Goal: Task Accomplishment & Management: Use online tool/utility

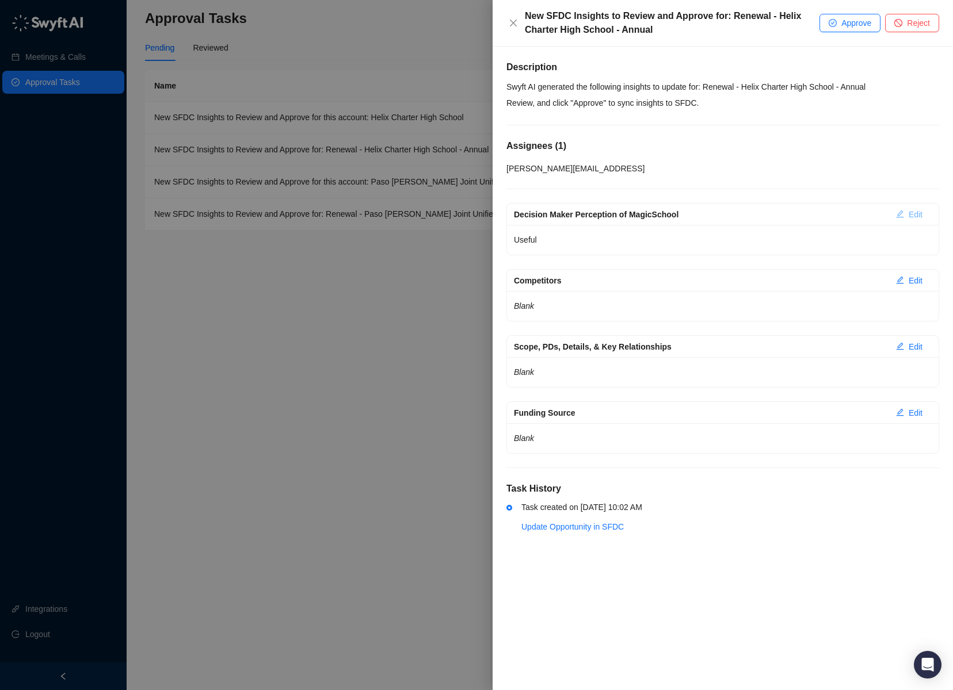
click at [896, 217] on icon "edit" at bounding box center [900, 214] width 8 height 8
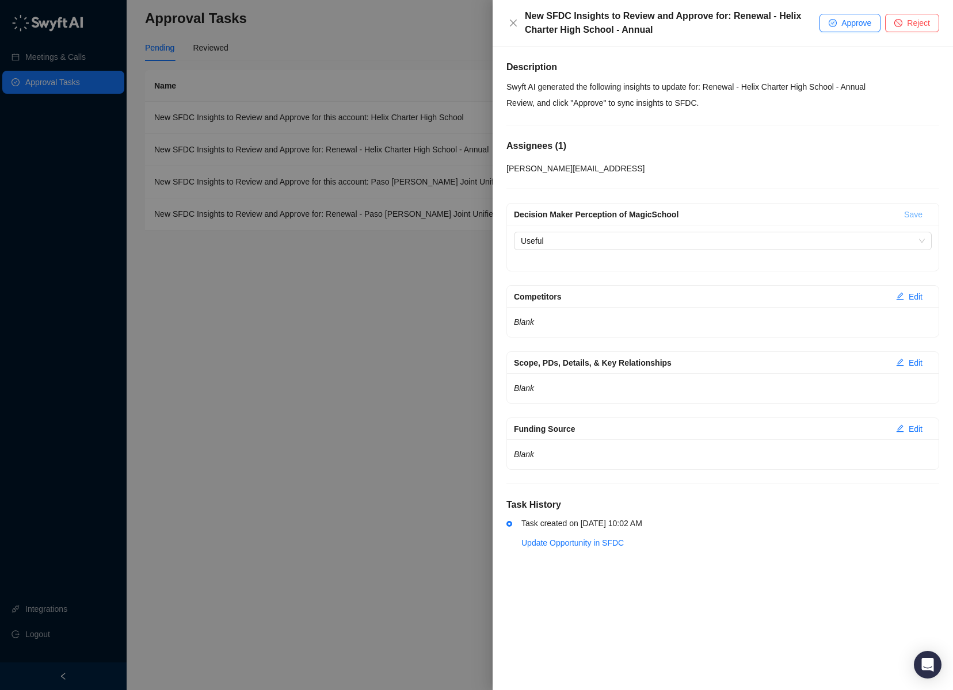
click at [744, 253] on div "Decision Maker Perception of MagicSchool Useful" at bounding box center [723, 248] width 432 height 46
click at [747, 247] on span "Useful" at bounding box center [723, 240] width 404 height 17
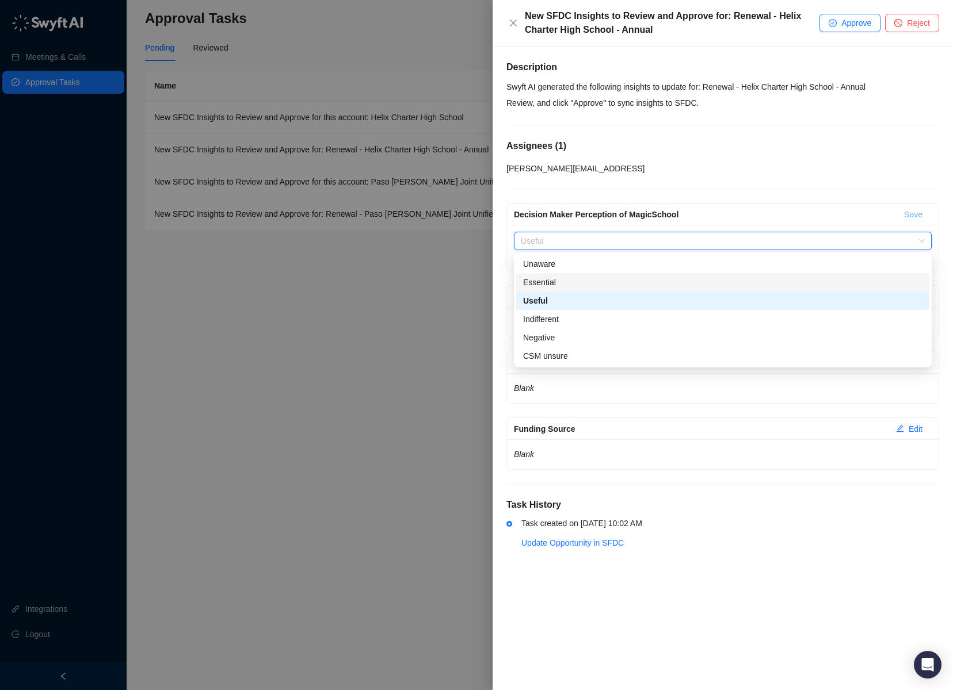
click at [718, 277] on div "Essential" at bounding box center [722, 282] width 399 height 13
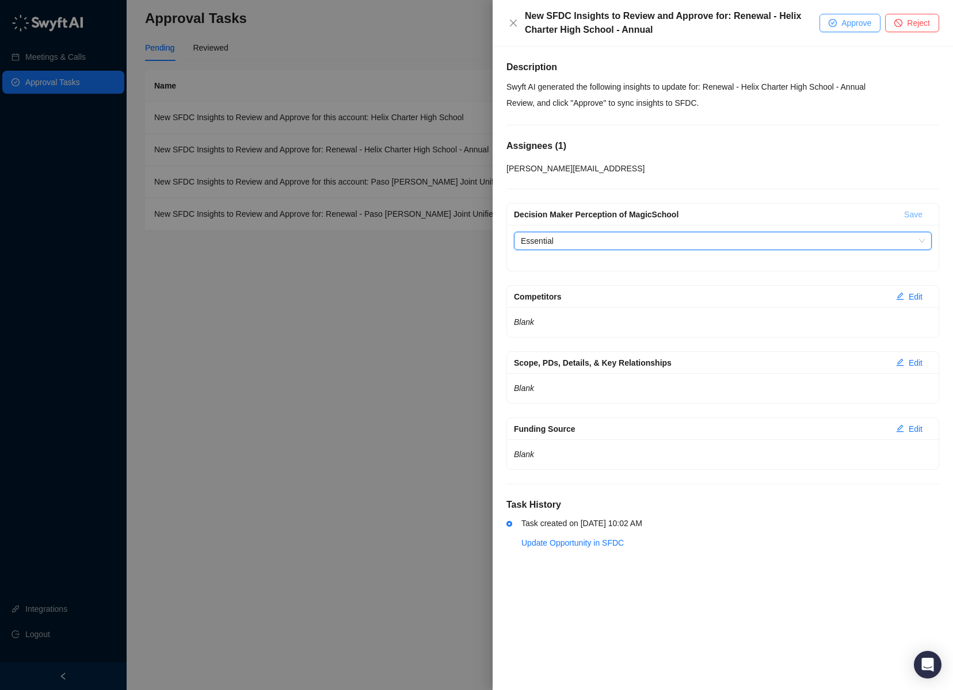
click at [857, 22] on span "Approve" at bounding box center [856, 23] width 30 height 13
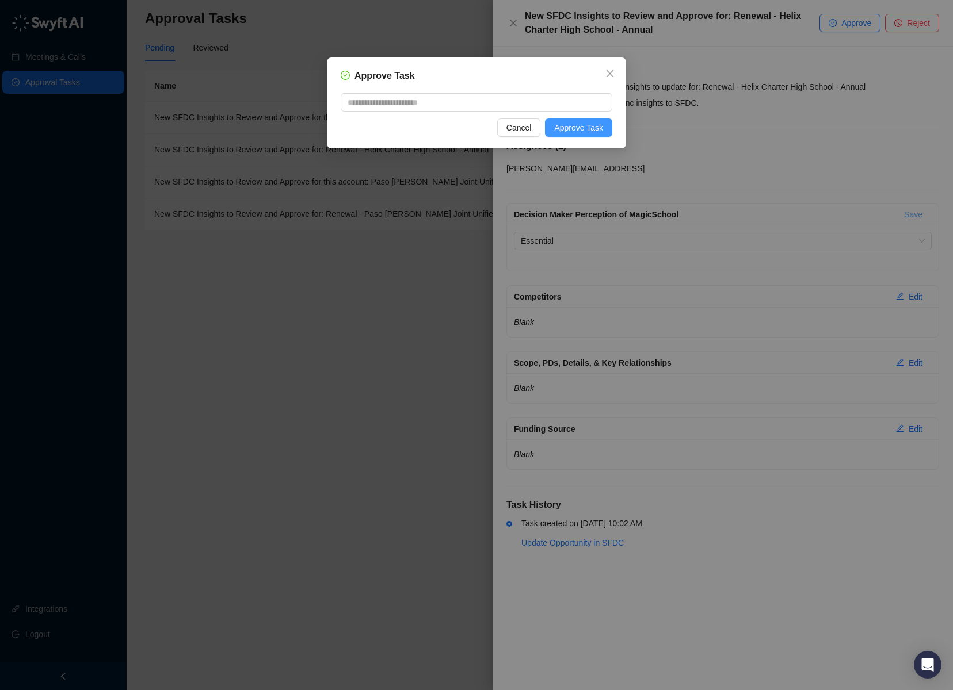
click at [583, 127] on span "Approve Task" at bounding box center [578, 127] width 49 height 13
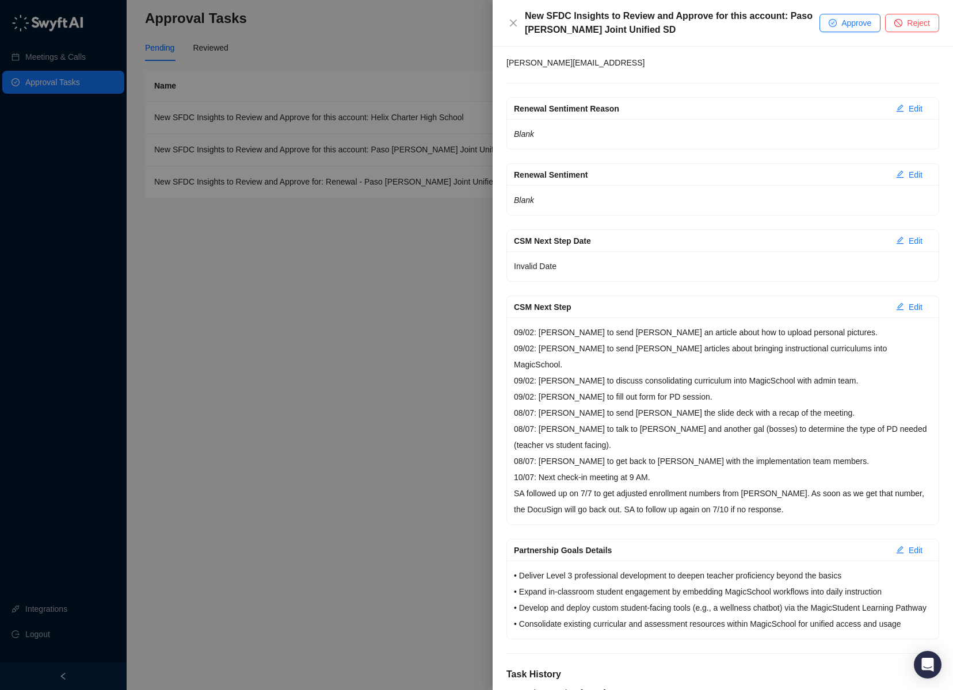
scroll to position [164, 0]
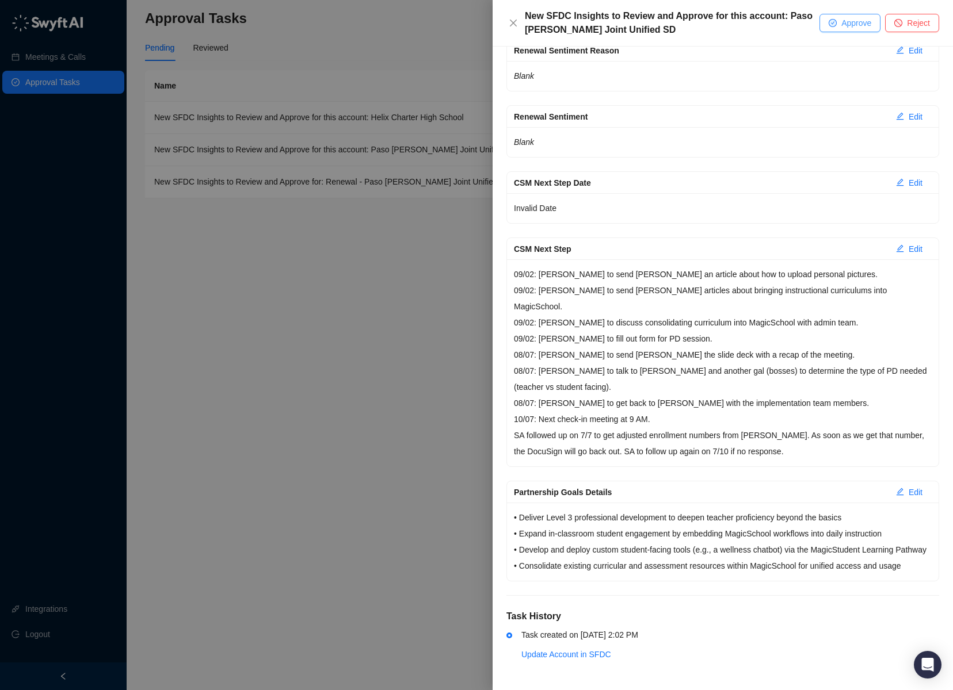
click at [845, 24] on span "Approve" at bounding box center [856, 23] width 30 height 13
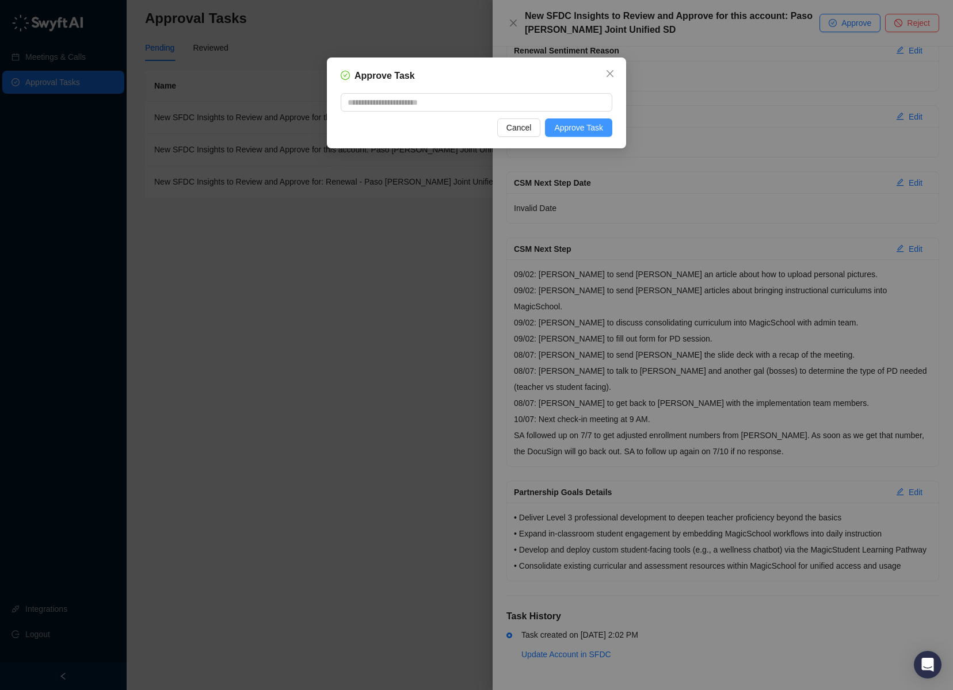
click at [601, 129] on span "Approve Task" at bounding box center [578, 127] width 49 height 13
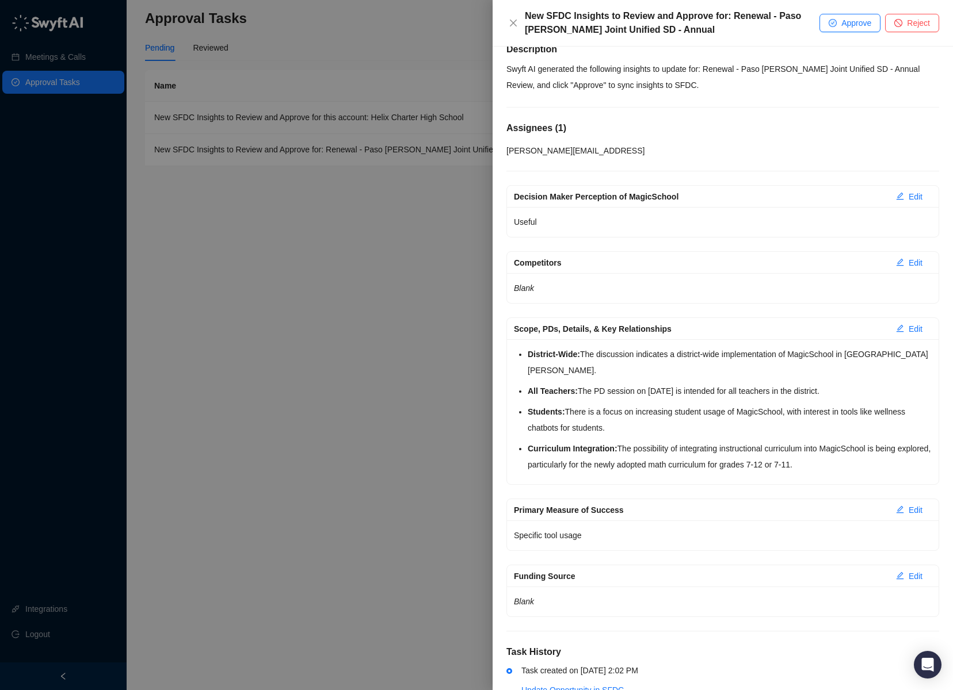
scroll to position [33, 0]
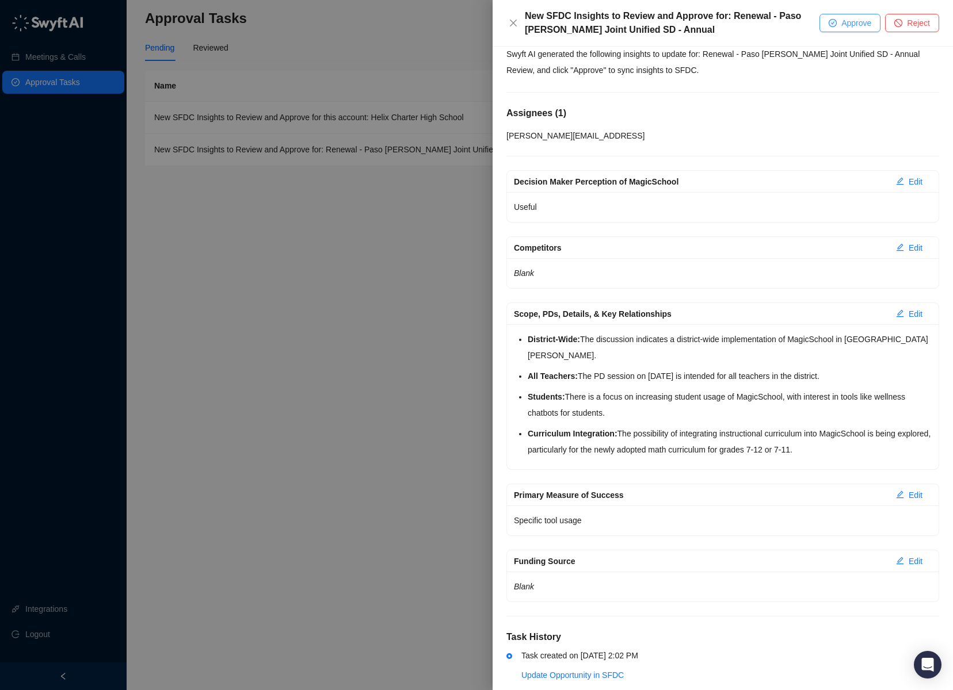
click at [859, 14] on button "Approve" at bounding box center [849, 23] width 61 height 18
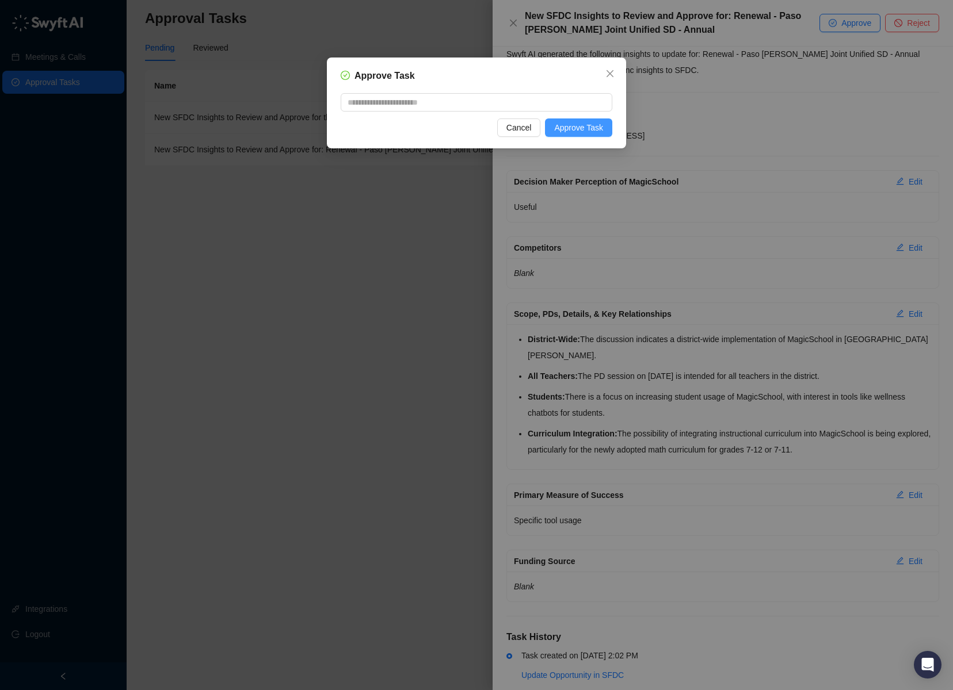
click at [598, 119] on button "Approve Task" at bounding box center [578, 128] width 67 height 18
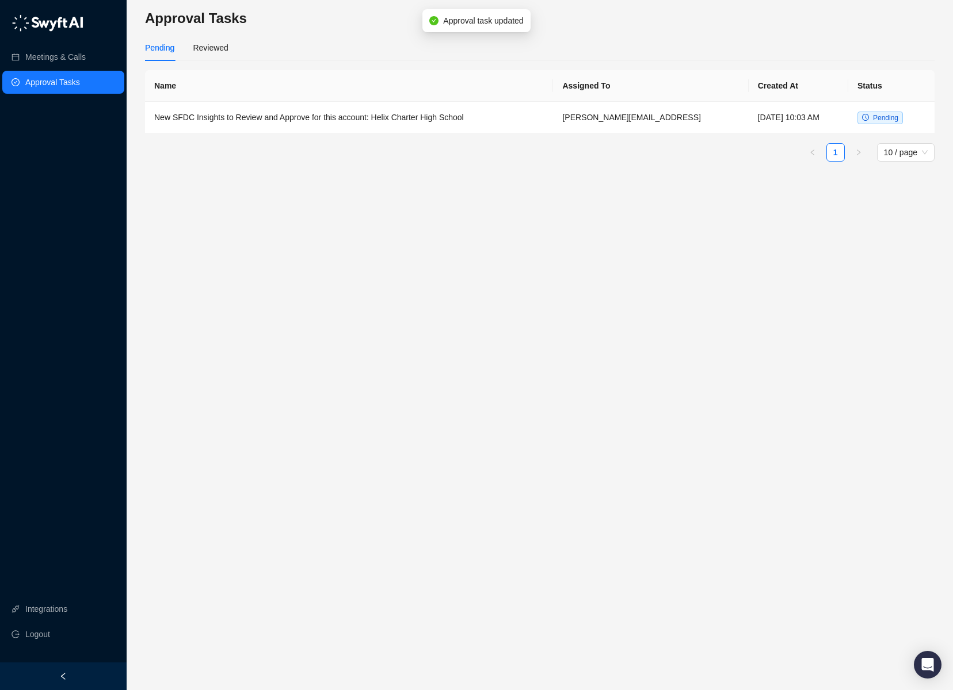
click at [598, 119] on td "[PERSON_NAME][EMAIL_ADDRESS]" at bounding box center [650, 118] width 195 height 32
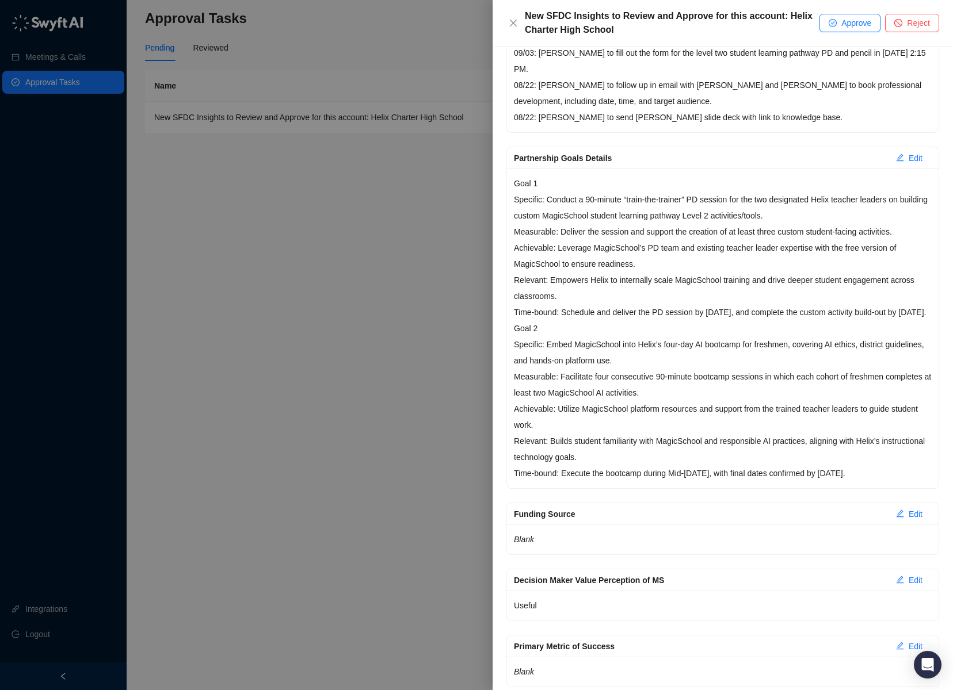
scroll to position [432, 0]
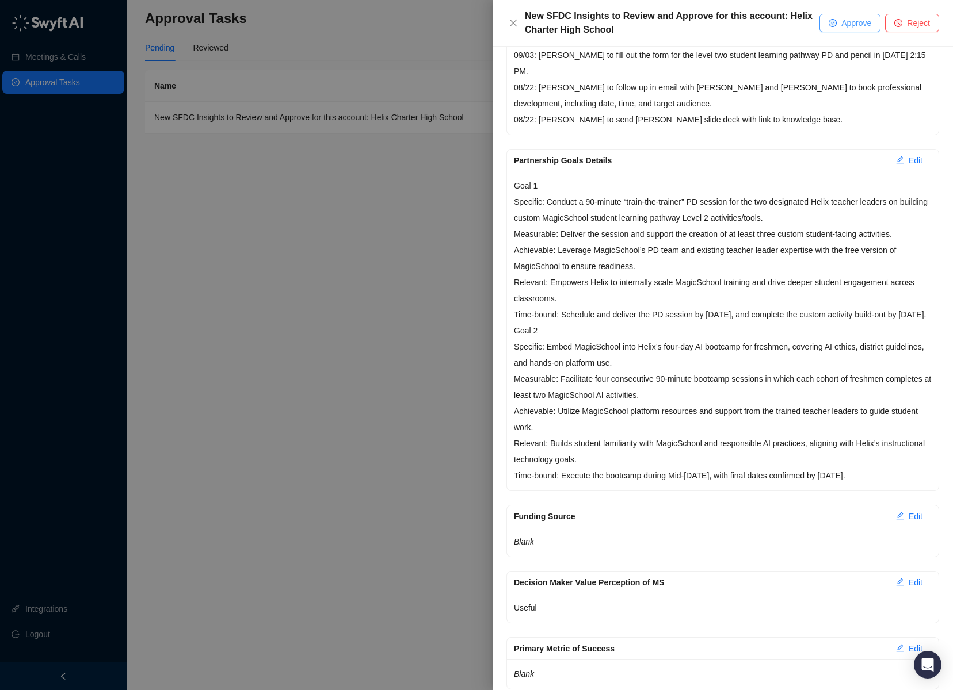
click at [834, 20] on icon "check-circle" at bounding box center [832, 23] width 8 height 8
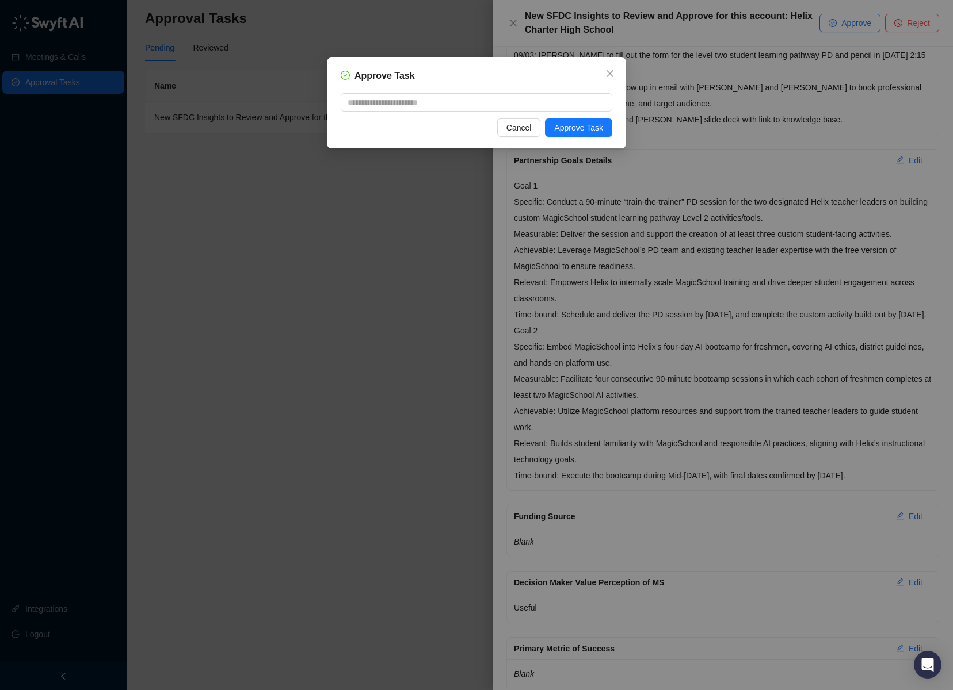
click at [592, 137] on div "Approve Task Cancel Approve Task" at bounding box center [476, 103] width 299 height 91
click at [594, 129] on span "Approve Task" at bounding box center [578, 127] width 49 height 13
